Goal: Information Seeking & Learning: Learn about a topic

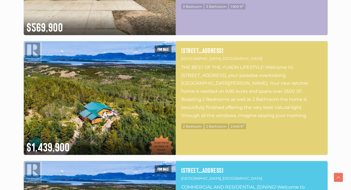
scroll to position [2078, 0]
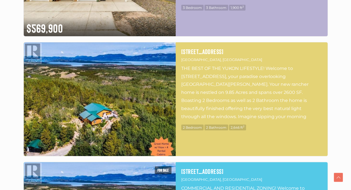
click at [139, 139] on img at bounding box center [100, 99] width 152 height 114
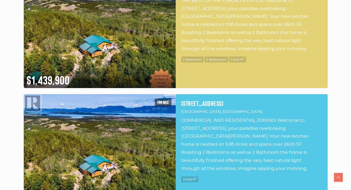
scroll to position [2146, 0]
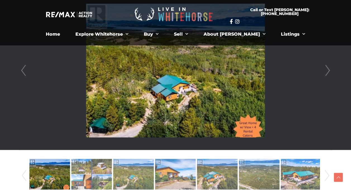
scroll to position [168, 0]
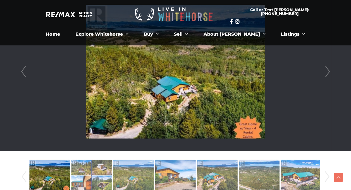
click at [327, 71] on link "Next" at bounding box center [327, 71] width 8 height 159
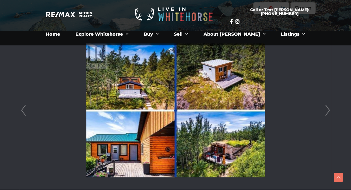
scroll to position [126, 0]
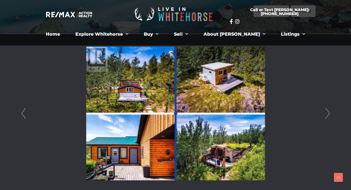
click at [328, 112] on link "Next" at bounding box center [327, 113] width 8 height 159
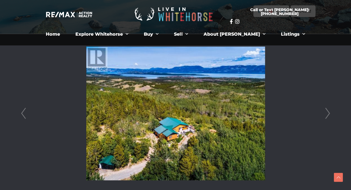
click at [328, 112] on link "Next" at bounding box center [327, 113] width 8 height 159
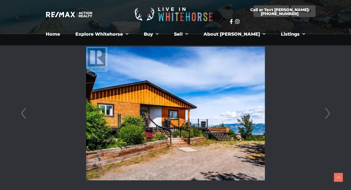
click at [328, 112] on link "Next" at bounding box center [327, 113] width 8 height 159
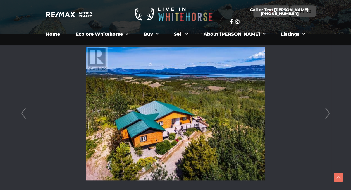
click at [308, 90] on li at bounding box center [175, 113] width 313 height 159
click at [328, 110] on link "Next" at bounding box center [327, 113] width 8 height 159
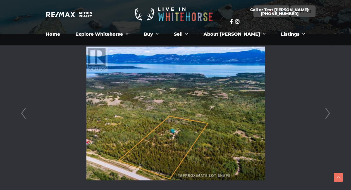
click at [328, 110] on link "Next" at bounding box center [327, 113] width 8 height 159
